Goal: Task Accomplishment & Management: Manage account settings

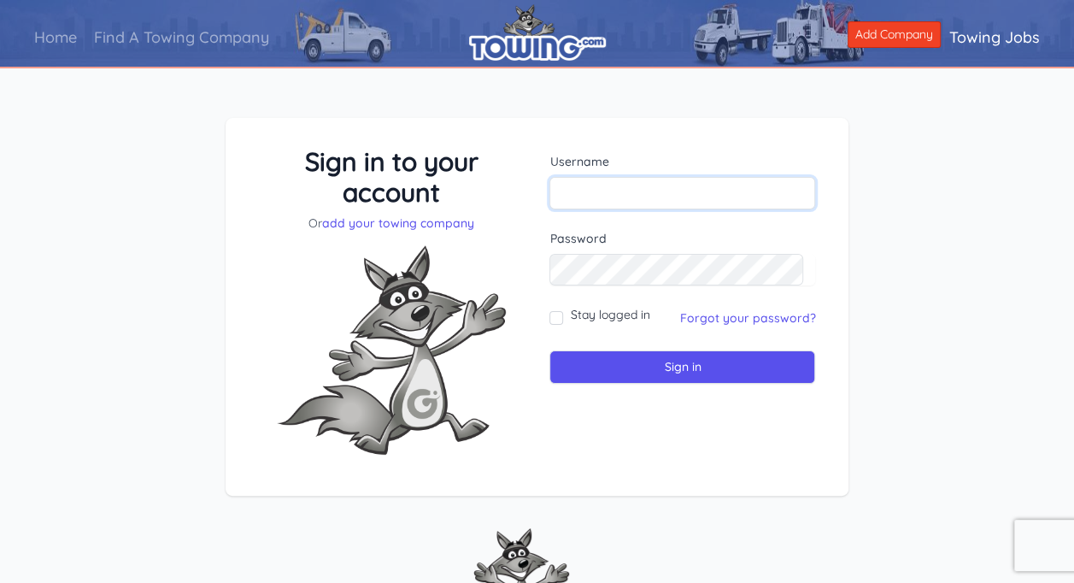
type input "[EMAIL_ADDRESS][DOMAIN_NAME]"
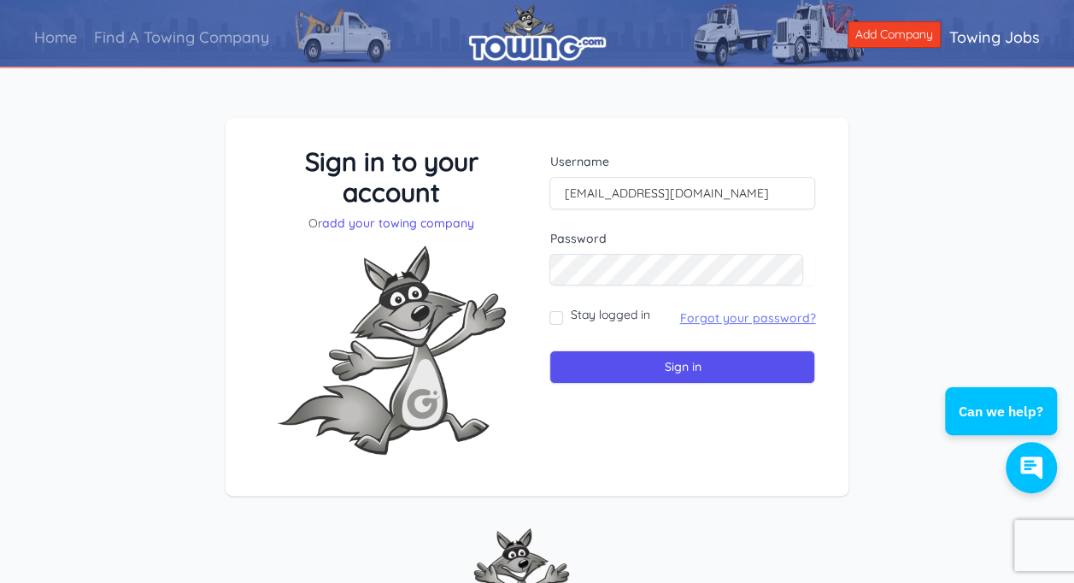
click at [732, 316] on link "Forgot your password?" at bounding box center [748, 317] width 136 height 15
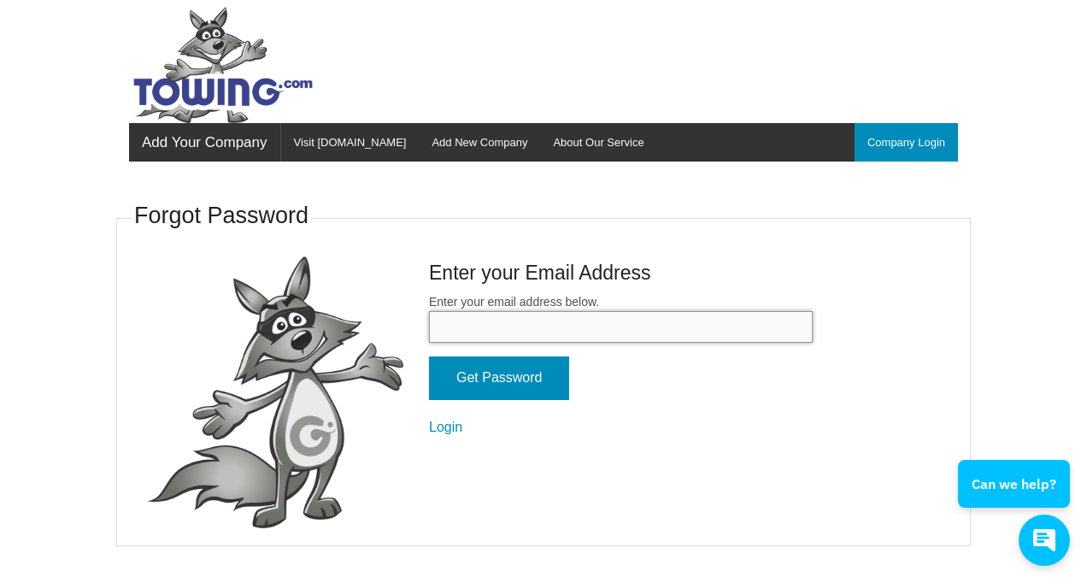
click at [598, 327] on input "Enter your email address below." at bounding box center [621, 327] width 384 height 32
type input "drew@towing.com"
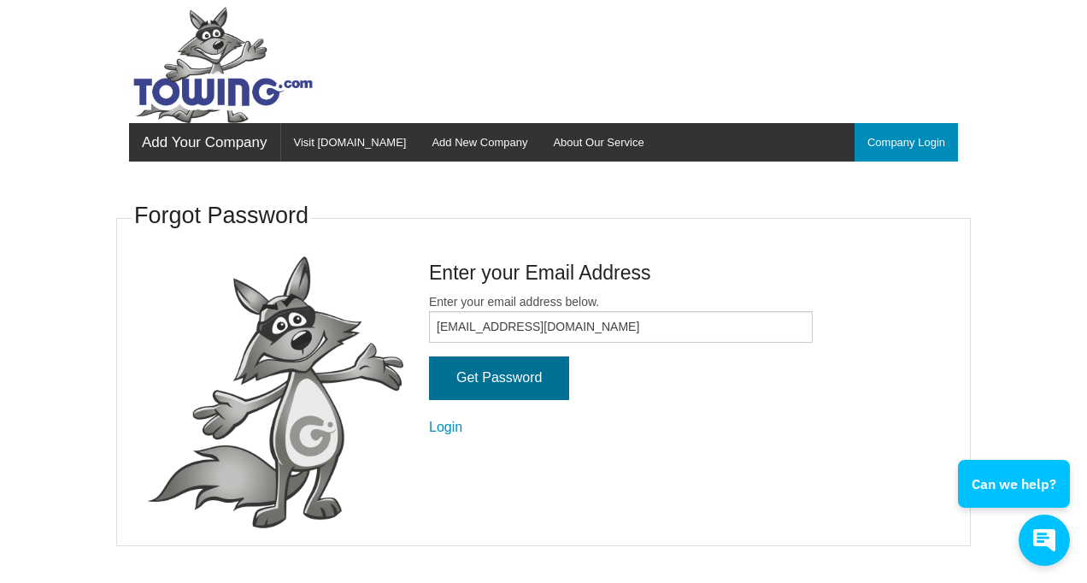
click at [532, 382] on input "Get Password" at bounding box center [499, 378] width 140 height 44
